Goal: Find specific page/section: Find specific page/section

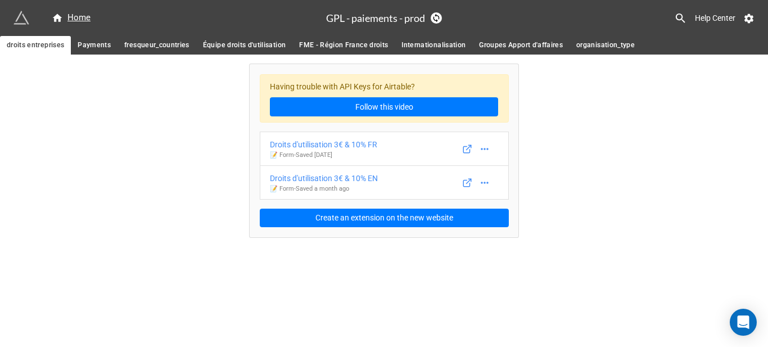
click at [81, 10] on div "Home" at bounding box center [169, 18] width 313 height 20
click at [80, 11] on div "Home" at bounding box center [71, 17] width 39 height 13
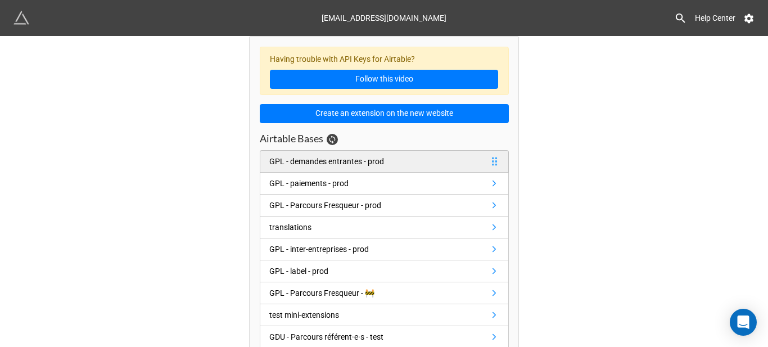
click at [321, 159] on div "GPL - demandes entrantes - prod" at bounding box center [326, 161] width 115 height 12
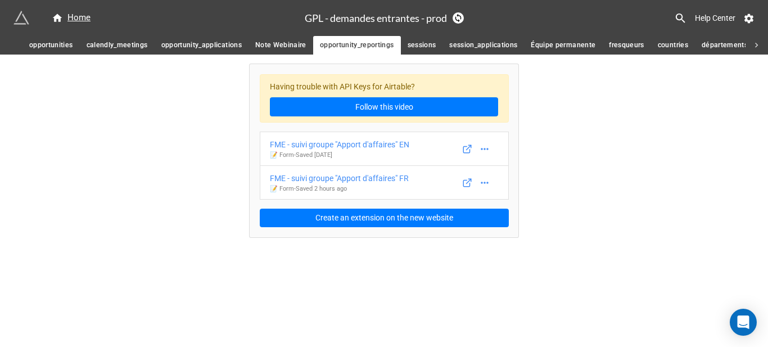
click at [182, 51] on span "opportunity_applications" at bounding box center [201, 45] width 80 height 12
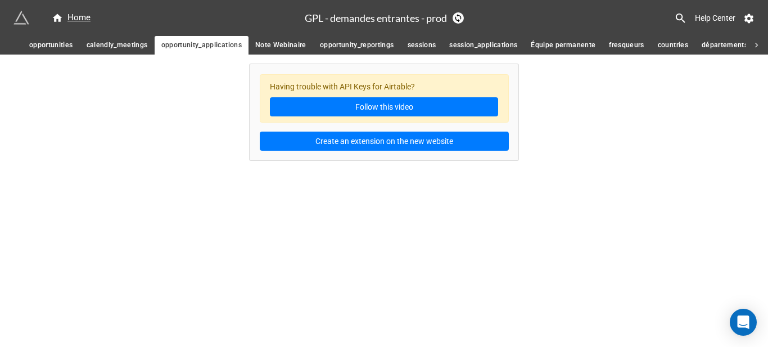
click at [129, 50] on span "calendly_meetings" at bounding box center [117, 45] width 61 height 12
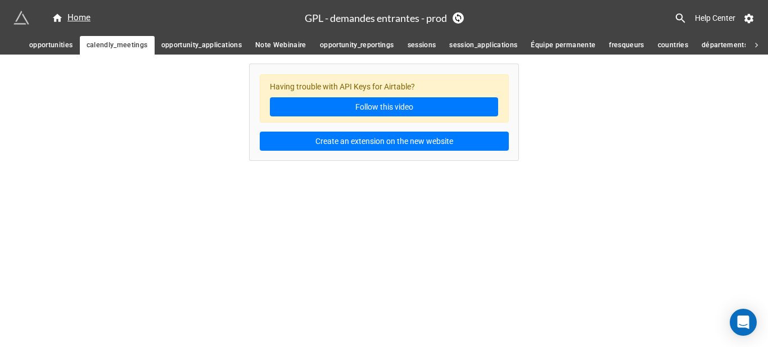
click at [266, 43] on span "Note Webinaire" at bounding box center [280, 45] width 51 height 12
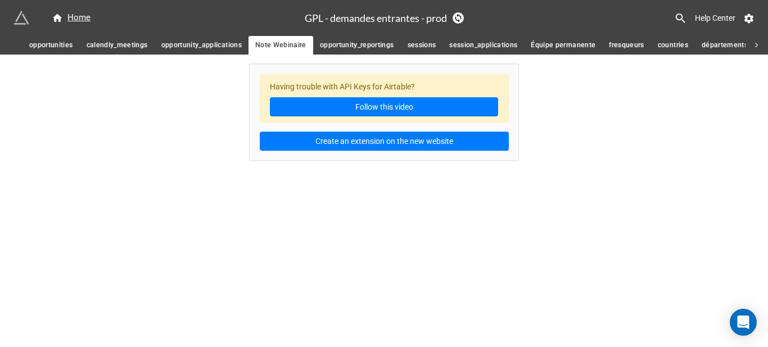
click at [50, 47] on span "opportunities" at bounding box center [51, 45] width 44 height 12
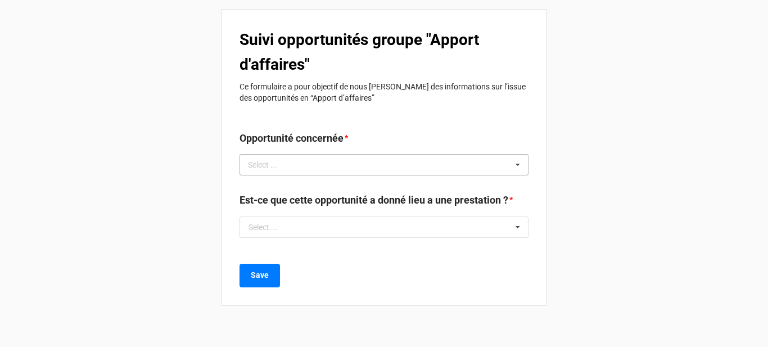
click at [331, 166] on div "Select ... No results found." at bounding box center [383, 164] width 289 height 21
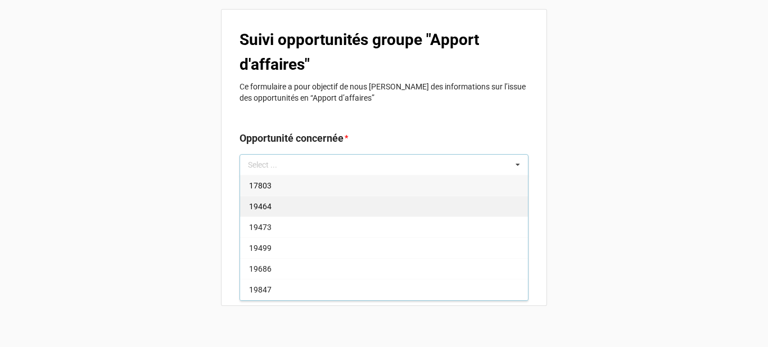
click at [287, 214] on div "19464" at bounding box center [384, 206] width 288 height 21
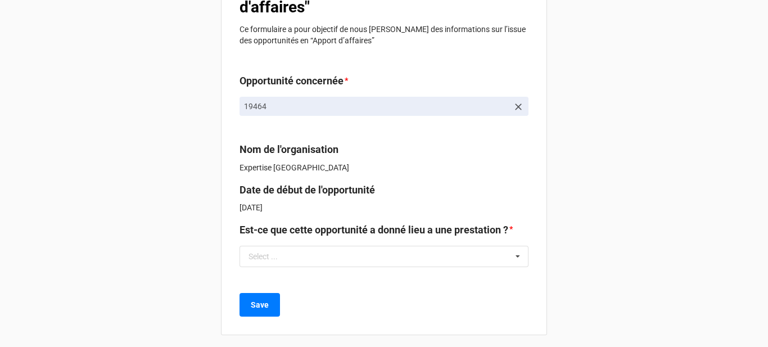
scroll to position [60, 0]
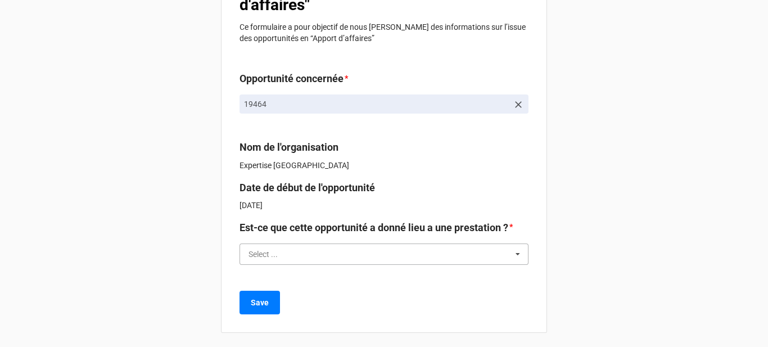
click at [313, 253] on input "text" at bounding box center [385, 254] width 288 height 20
